Goal: Find contact information: Find contact information

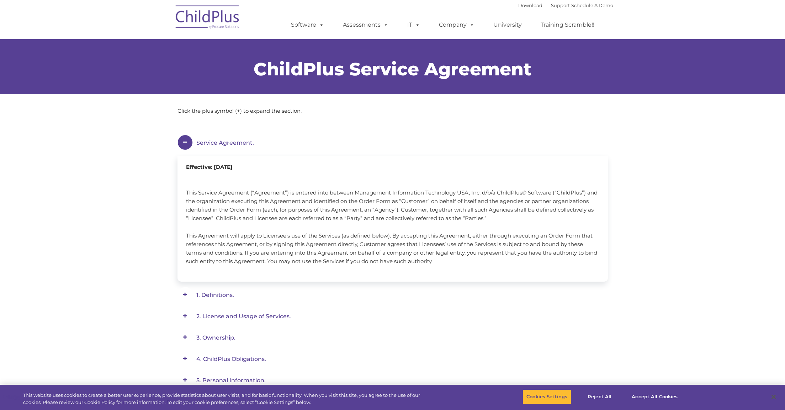
click at [647, 202] on div "Service Agreement. Effective: [DATE] This Service Agreement (“Agreement”) is en…" at bounding box center [392, 362] width 785 height 490
click at [221, 143] on span "Service Agreement." at bounding box center [225, 142] width 58 height 7
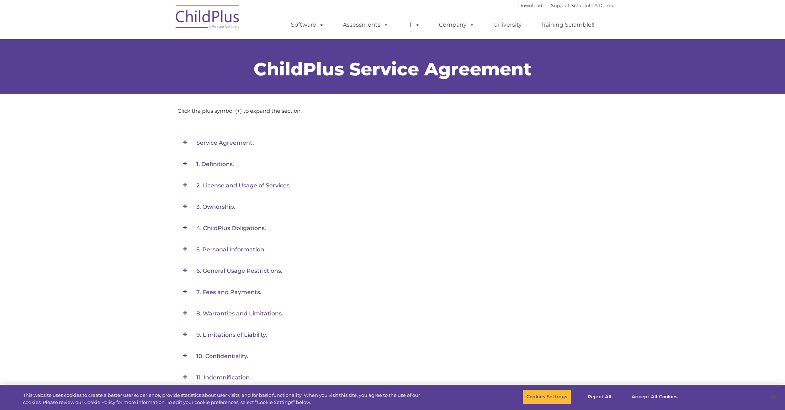
click at [221, 143] on span "Service Agreement." at bounding box center [225, 142] width 58 height 7
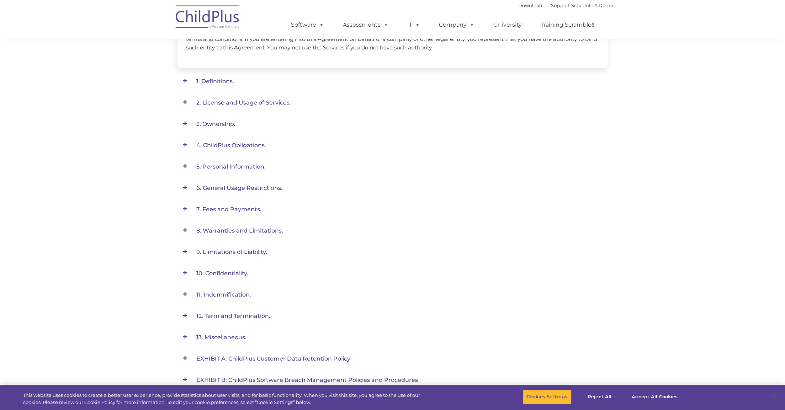
scroll to position [349, 0]
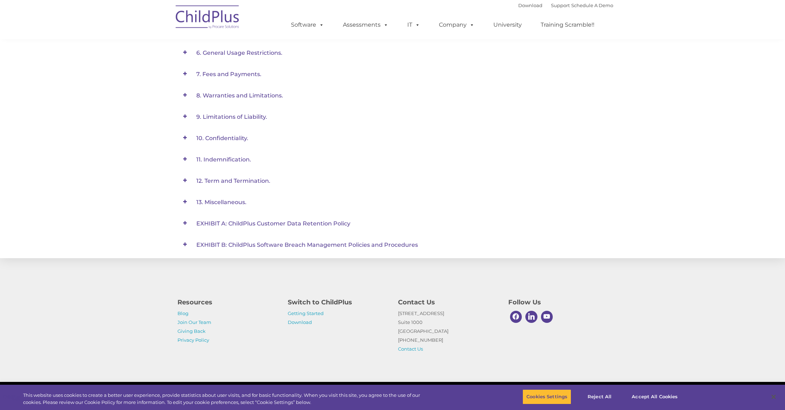
click at [395, 315] on div "Contact Us [STREET_ADDRESS] [PHONE_NUMBER] Contact Us" at bounding box center [447, 324] width 110 height 60
drag, startPoint x: 398, startPoint y: 313, endPoint x: 440, endPoint y: 337, distance: 48.4
click at [440, 337] on div "Contact Us [STREET_ADDRESS] [PHONE_NUMBER] Contact Us" at bounding box center [447, 324] width 110 height 60
copy p "[STREET_ADDRESS] [PHONE_NUMBER]"
click at [491, 171] on div "Service Agreement. Effective: [DATE] This Service Agreement (“Agreement”) is en…" at bounding box center [392, 19] width 430 height 467
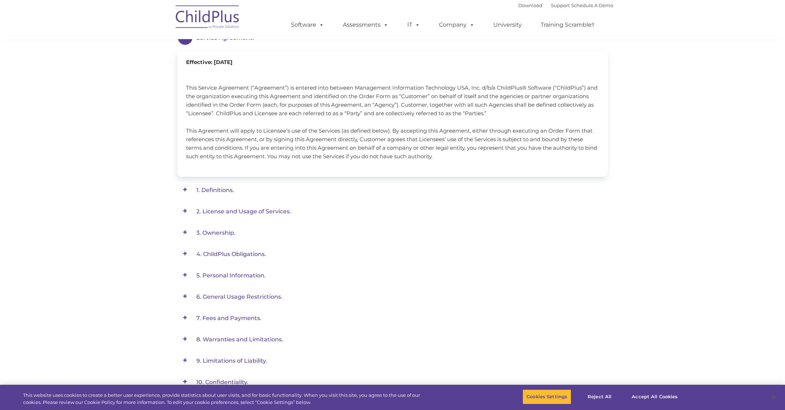
scroll to position [107, 0]
click at [608, 394] on button "Reject All" at bounding box center [599, 396] width 44 height 15
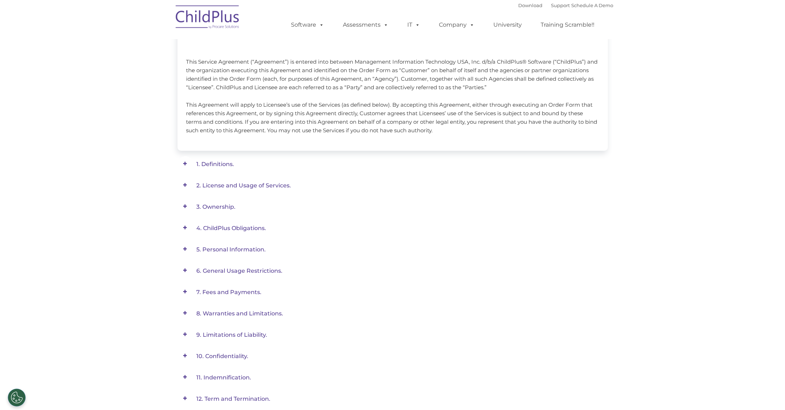
scroll to position [349, 0]
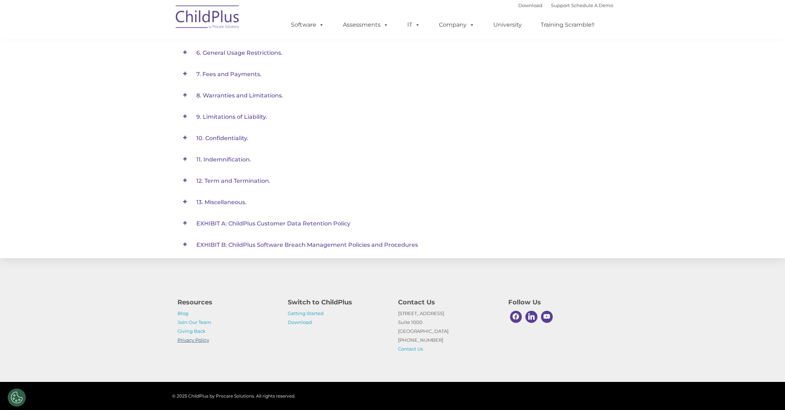
click at [199, 338] on link "Privacy Policy" at bounding box center [193, 340] width 32 height 6
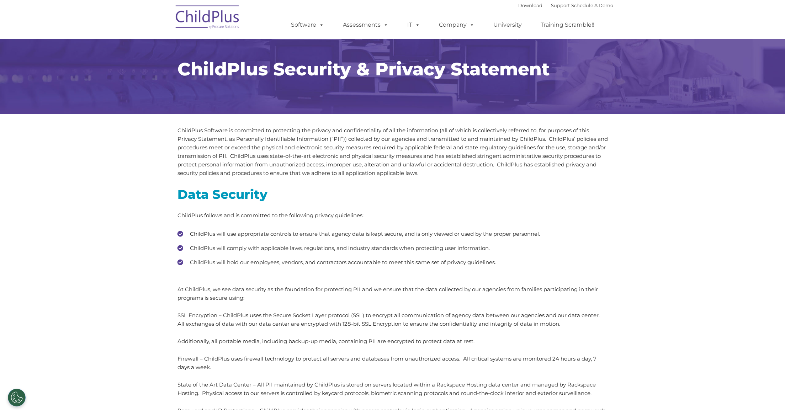
drag, startPoint x: 506, startPoint y: 272, endPoint x: 512, endPoint y: 269, distance: 7.0
click at [507, 272] on p at bounding box center [392, 272] width 430 height 9
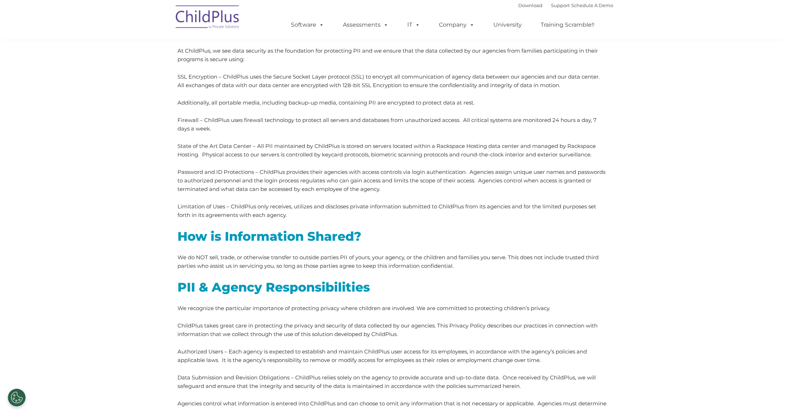
scroll to position [237, 0]
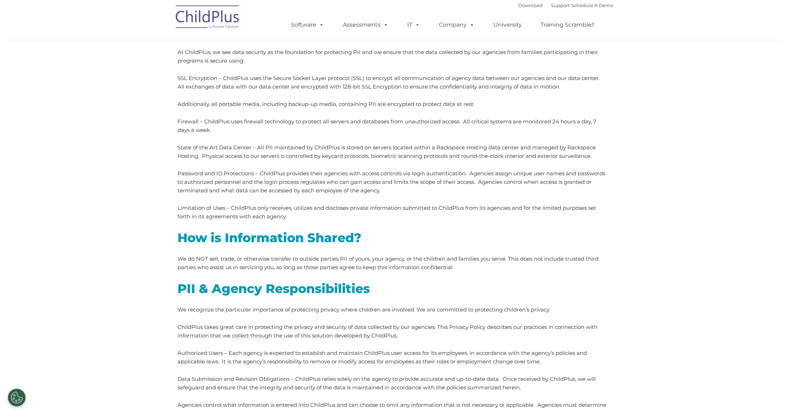
click at [566, 226] on div "ChildPlus Software is committed to protecting the privacy and confidentiality o…" at bounding box center [392, 214] width 430 height 650
click at [584, 133] on p "Firewall – ChildPlus uses firewall technology to protect all servers and databa…" at bounding box center [392, 125] width 430 height 17
